Goal: Information Seeking & Learning: Learn about a topic

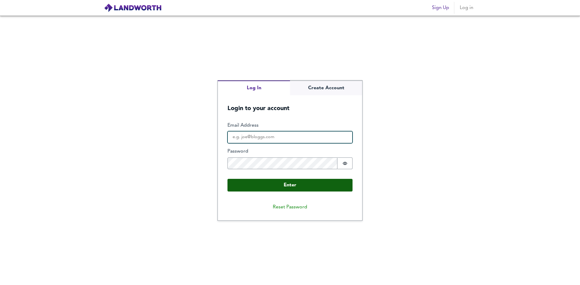
type input "[PERSON_NAME][EMAIL_ADDRESS][PERSON_NAME][DOMAIN_NAME]"
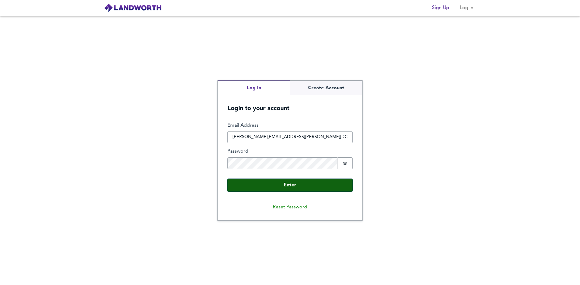
click at [303, 189] on button "Enter" at bounding box center [289, 185] width 125 height 13
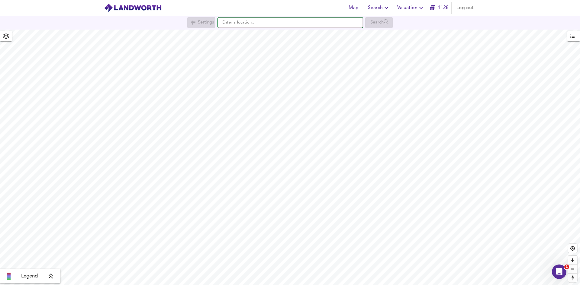
click at [242, 21] on input "text" at bounding box center [290, 23] width 145 height 10
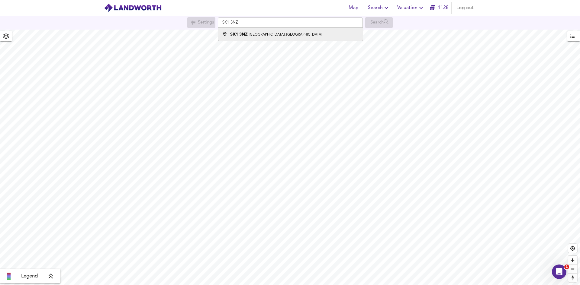
click at [244, 34] on strong "SK1 3NZ" at bounding box center [239, 34] width 18 height 4
type input "[STREET_ADDRESS]"
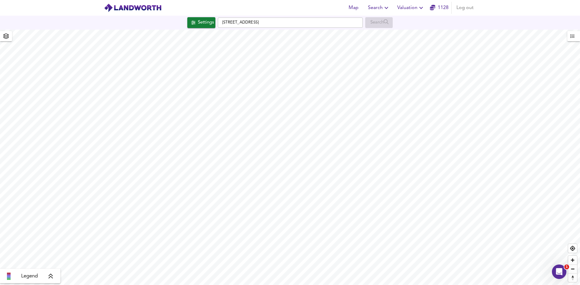
checkbox input "false"
checkbox input "true"
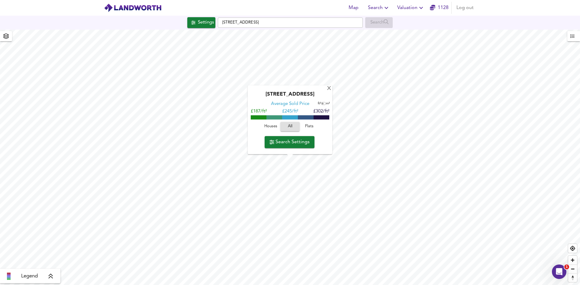
click at [269, 125] on span "Houses" at bounding box center [271, 127] width 16 height 7
click at [307, 128] on span "Flats" at bounding box center [309, 127] width 16 height 7
click at [289, 127] on span "All" at bounding box center [290, 127] width 16 height 7
click at [275, 125] on span "Houses" at bounding box center [271, 127] width 16 height 7
click at [288, 124] on span "All" at bounding box center [290, 127] width 16 height 7
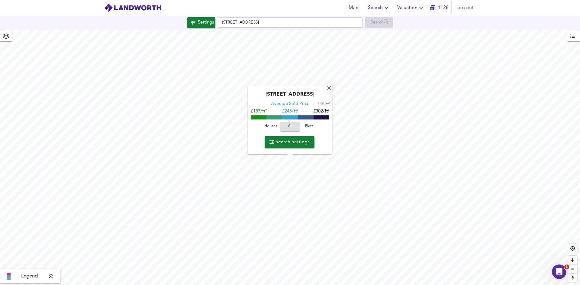
click at [271, 127] on span "Houses" at bounding box center [271, 127] width 16 height 7
click at [294, 129] on span "All" at bounding box center [290, 127] width 16 height 7
click at [311, 126] on span "Flats" at bounding box center [309, 127] width 16 height 7
click at [290, 127] on span "All" at bounding box center [290, 127] width 16 height 7
click at [270, 122] on button "Houses" at bounding box center [270, 126] width 19 height 9
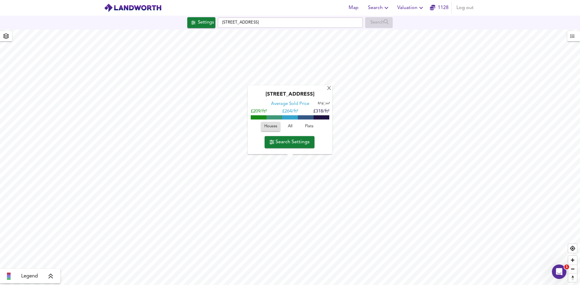
click at [287, 122] on span at bounding box center [290, 124] width 16 height 4
click at [290, 124] on span "All" at bounding box center [290, 127] width 16 height 7
type input "286"
click at [269, 124] on span "Houses" at bounding box center [271, 127] width 16 height 7
click at [288, 124] on span "All" at bounding box center [290, 127] width 16 height 7
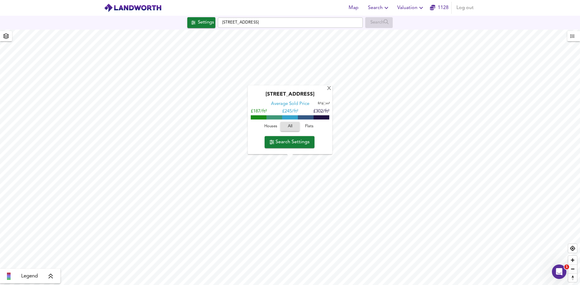
click at [309, 122] on button "Flats" at bounding box center [309, 126] width 19 height 9
click at [292, 124] on span "All" at bounding box center [290, 127] width 16 height 7
